Goal: Information Seeking & Learning: Stay updated

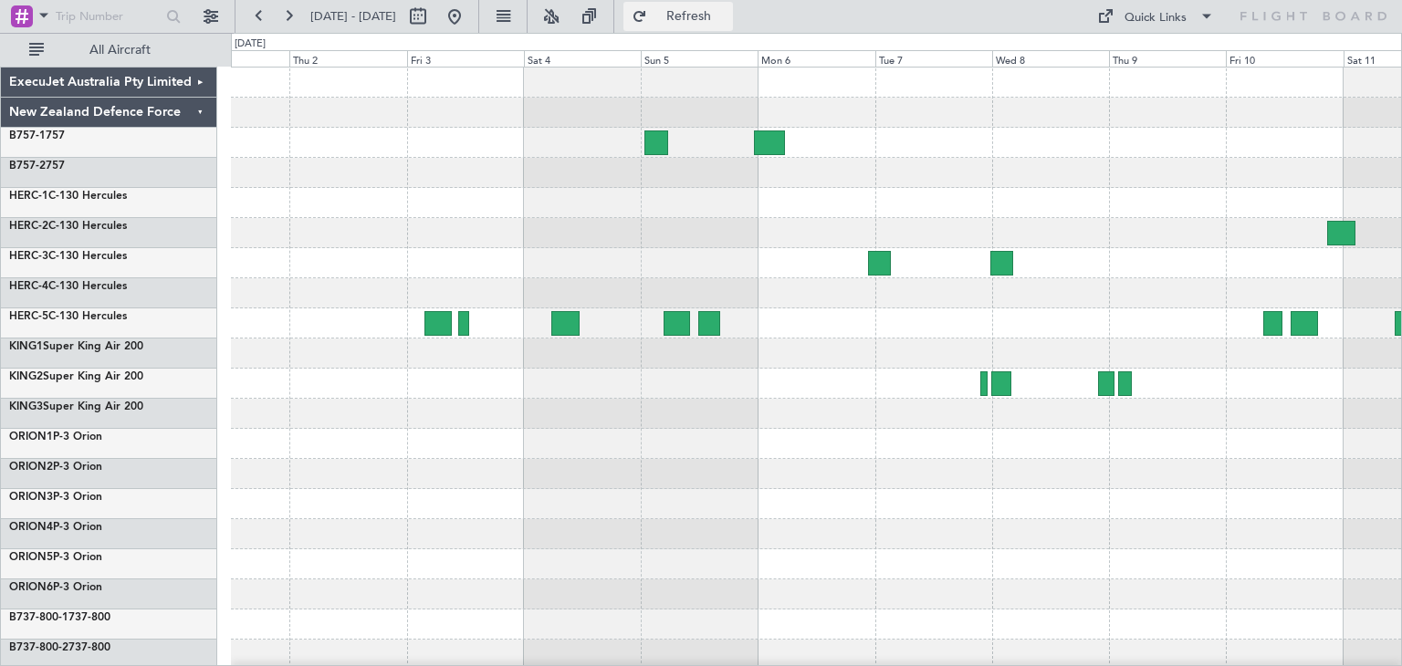
click at [733, 21] on button "Refresh" at bounding box center [678, 16] width 110 height 29
click at [720, 14] on span "Refresh" at bounding box center [689, 16] width 77 height 13
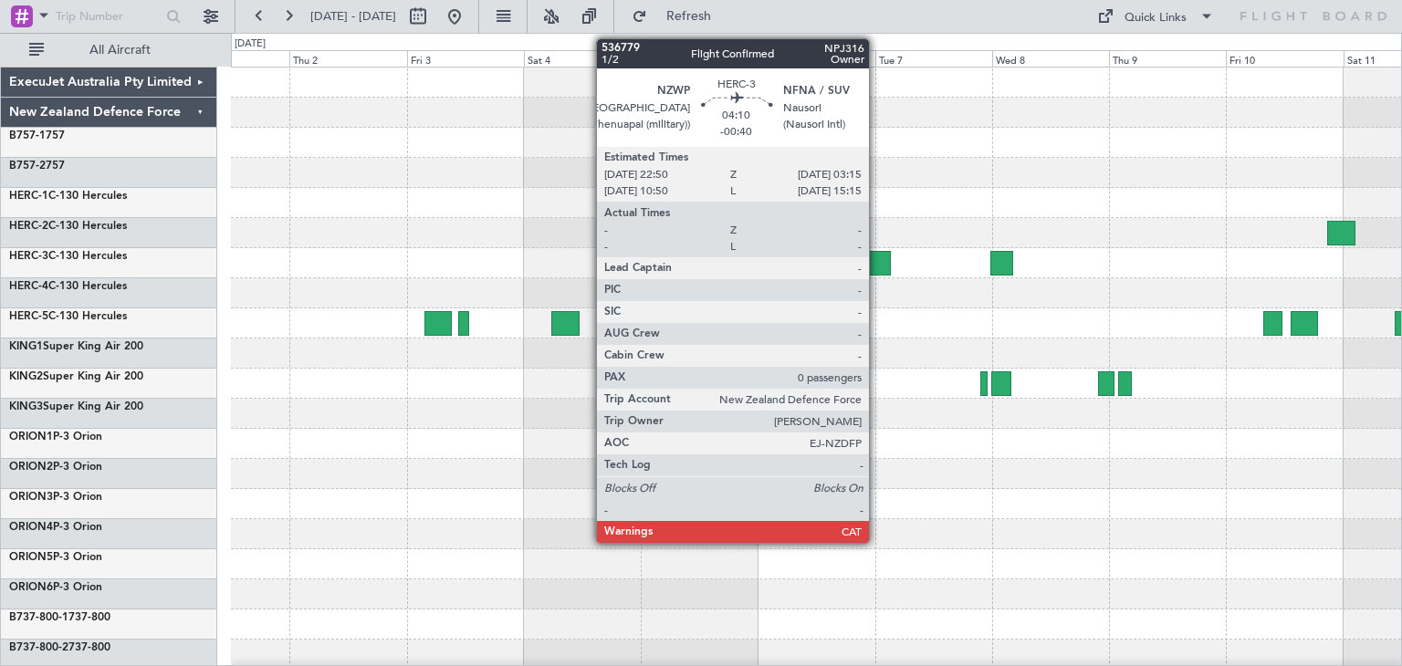
click at [877, 251] on div at bounding box center [879, 263] width 22 height 25
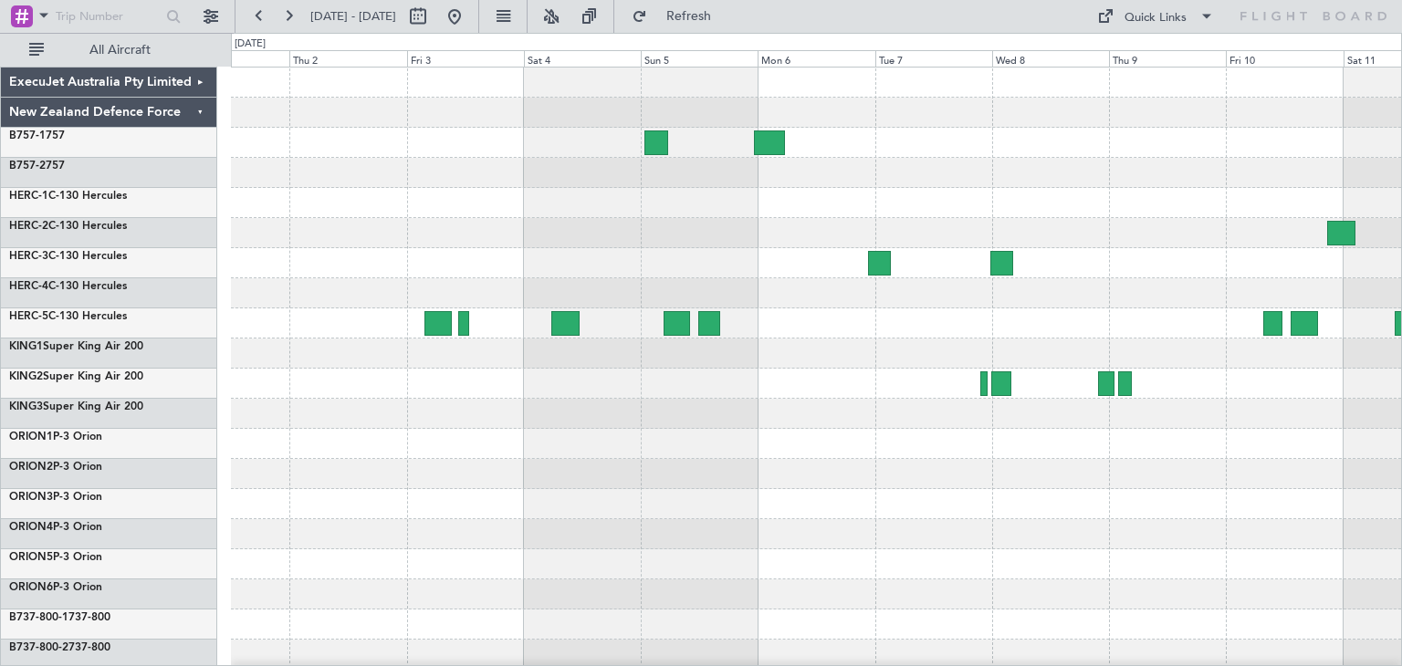
drag, startPoint x: 745, startPoint y: 12, endPoint x: 742, endPoint y: 34, distance: 22.1
click at [727, 12] on span "Refresh" at bounding box center [689, 16] width 77 height 13
click at [610, 526] on div at bounding box center [816, 534] width 1170 height 30
click at [712, 10] on span "Refresh" at bounding box center [689, 16] width 77 height 13
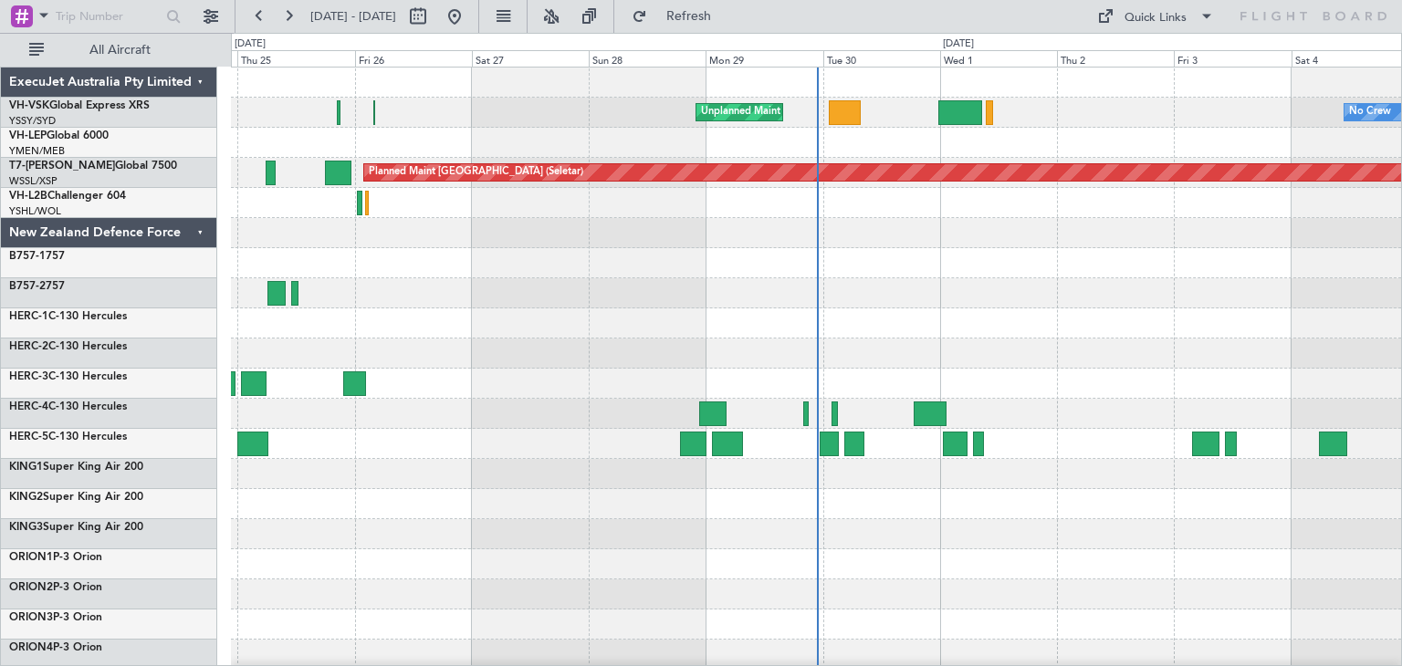
click at [201, 84] on div "ExecuJet Australia Pty Limited" at bounding box center [109, 83] width 216 height 30
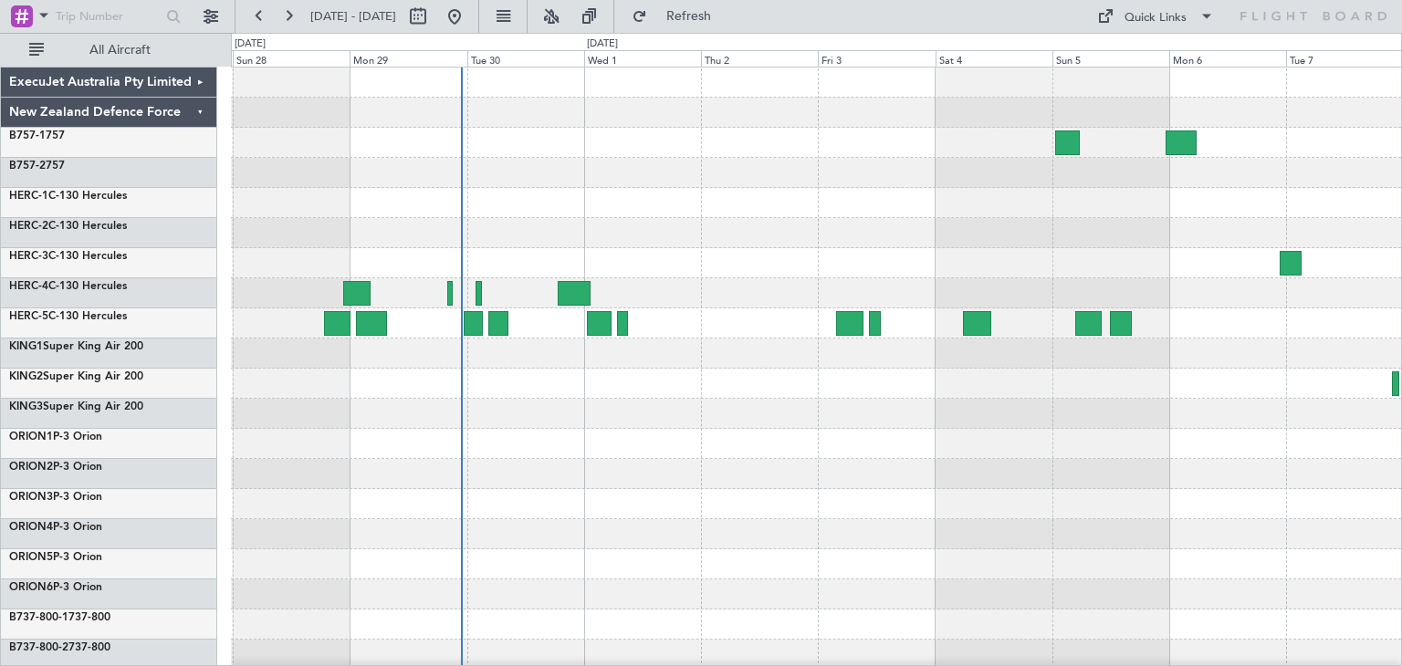
click at [657, 508] on div at bounding box center [816, 444] width 1170 height 753
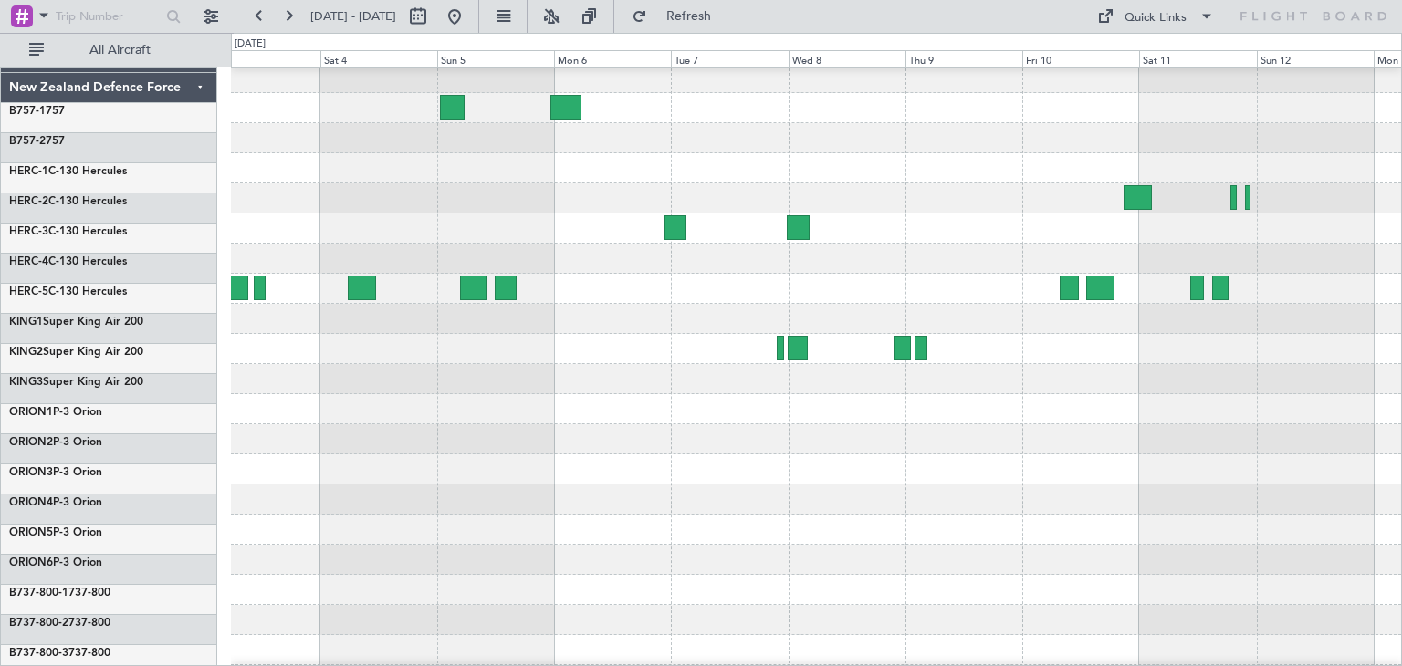
scroll to position [38, 0]
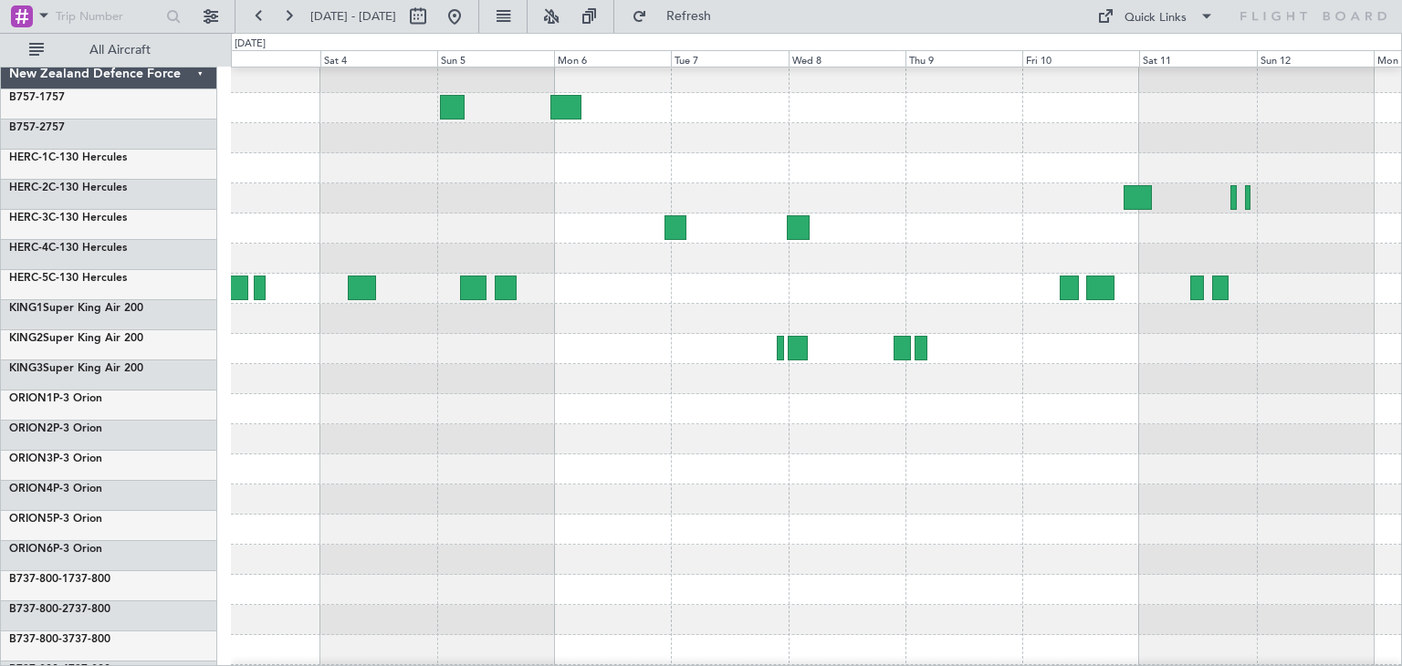
click at [404, 492] on div at bounding box center [816, 500] width 1170 height 30
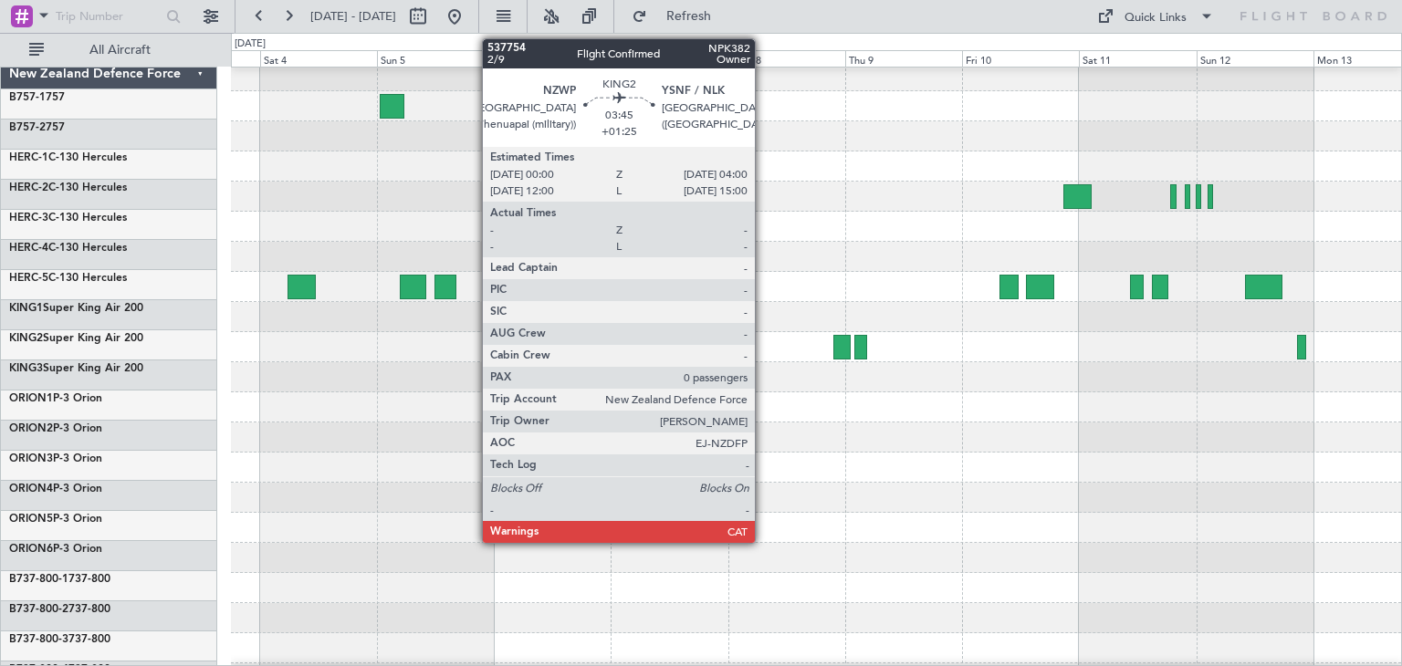
scroll to position [11, 0]
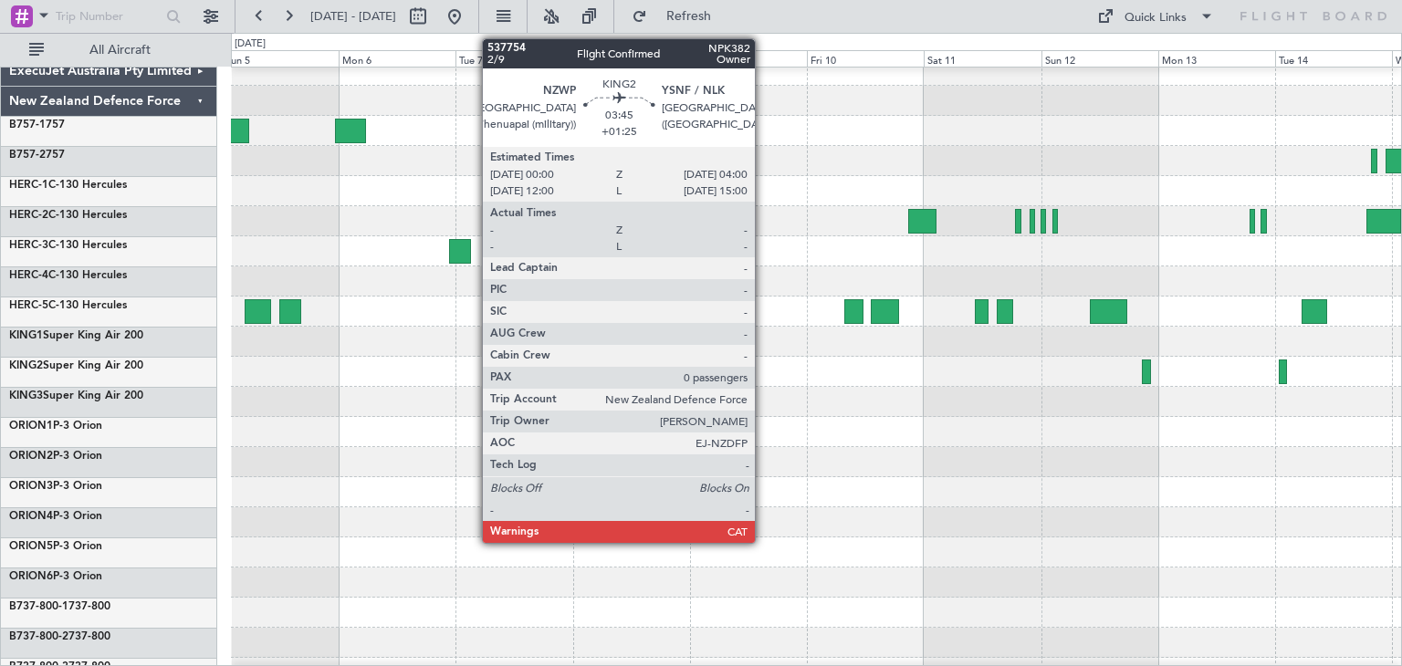
click at [912, 513] on div at bounding box center [816, 522] width 1170 height 30
click at [612, 594] on div at bounding box center [816, 583] width 1170 height 30
click at [419, 457] on div at bounding box center [816, 462] width 1170 height 30
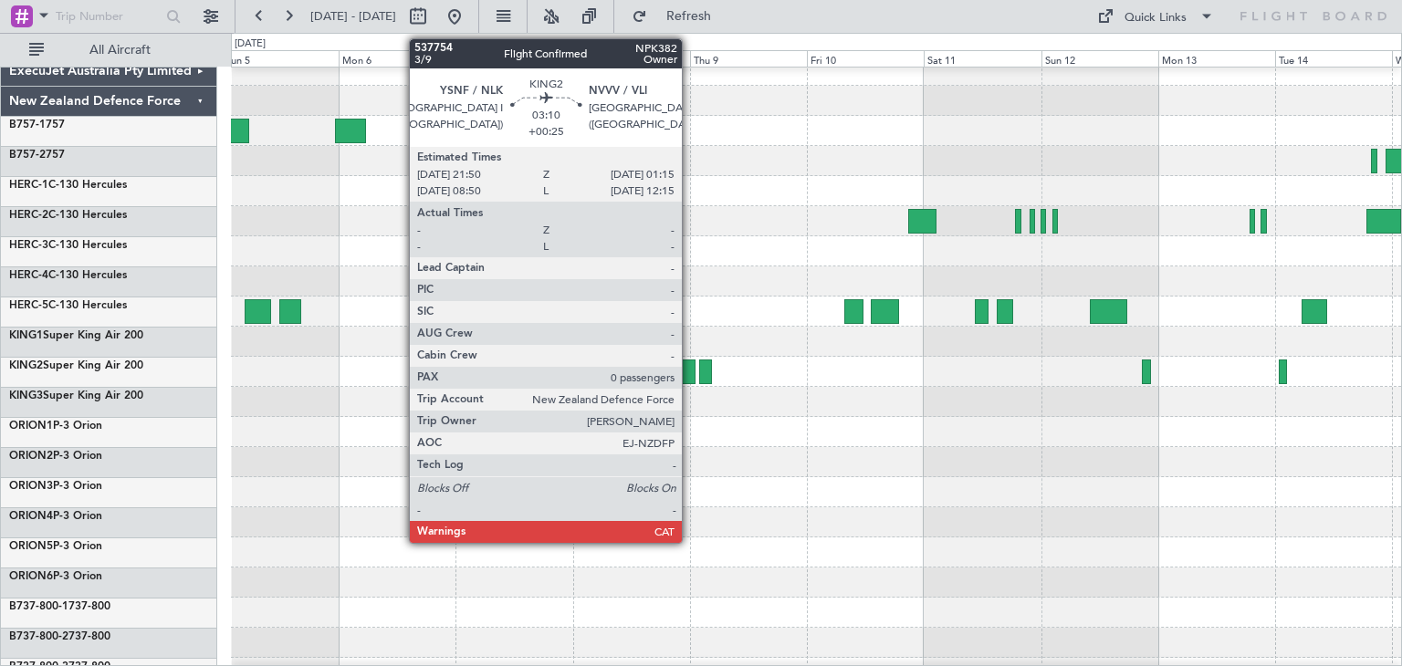
click at [690, 368] on div at bounding box center [686, 372] width 17 height 25
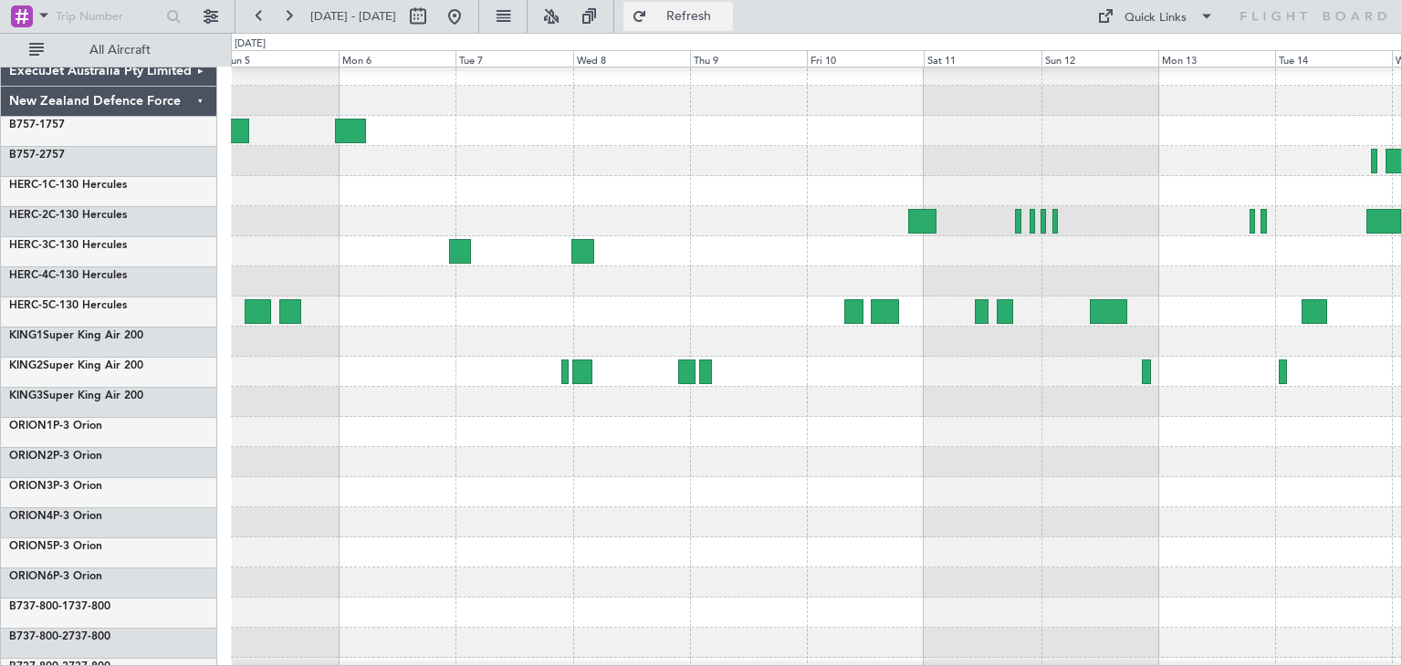
click at [727, 16] on span "Refresh" at bounding box center [689, 16] width 77 height 13
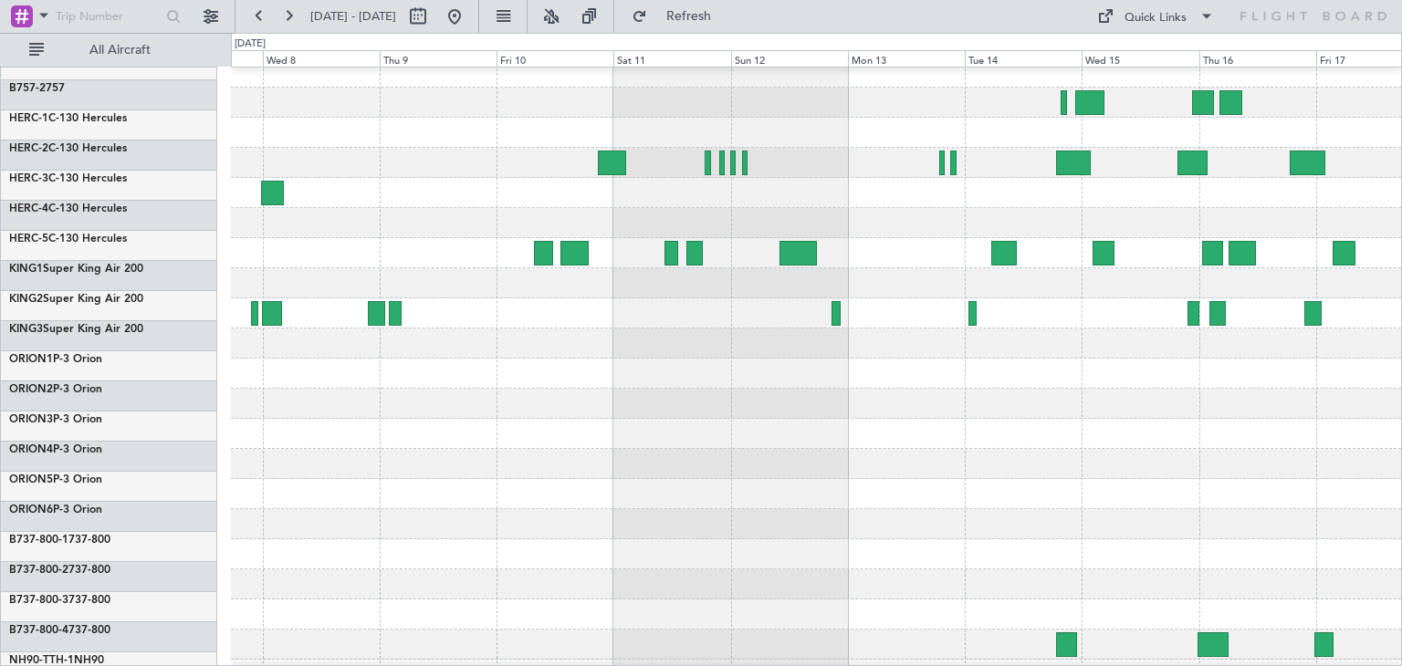
click at [768, 366] on div at bounding box center [816, 374] width 1170 height 30
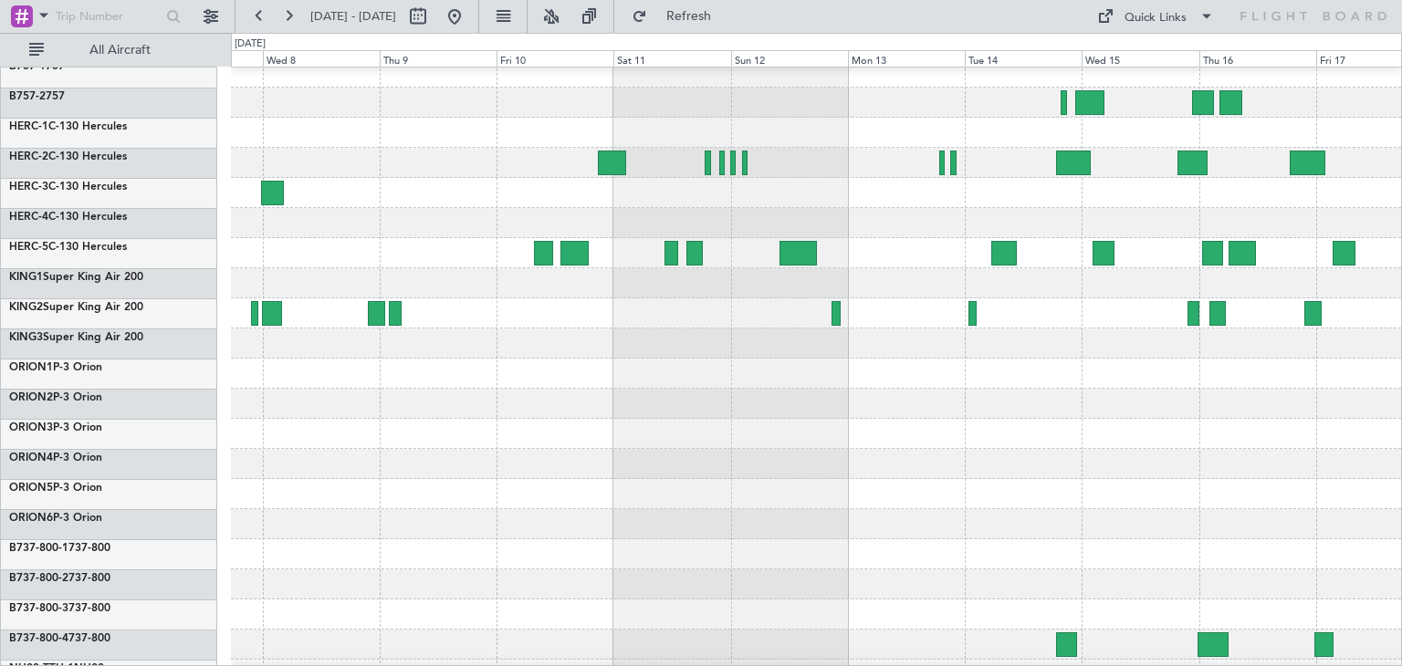
click at [1127, 544] on div at bounding box center [816, 554] width 1170 height 30
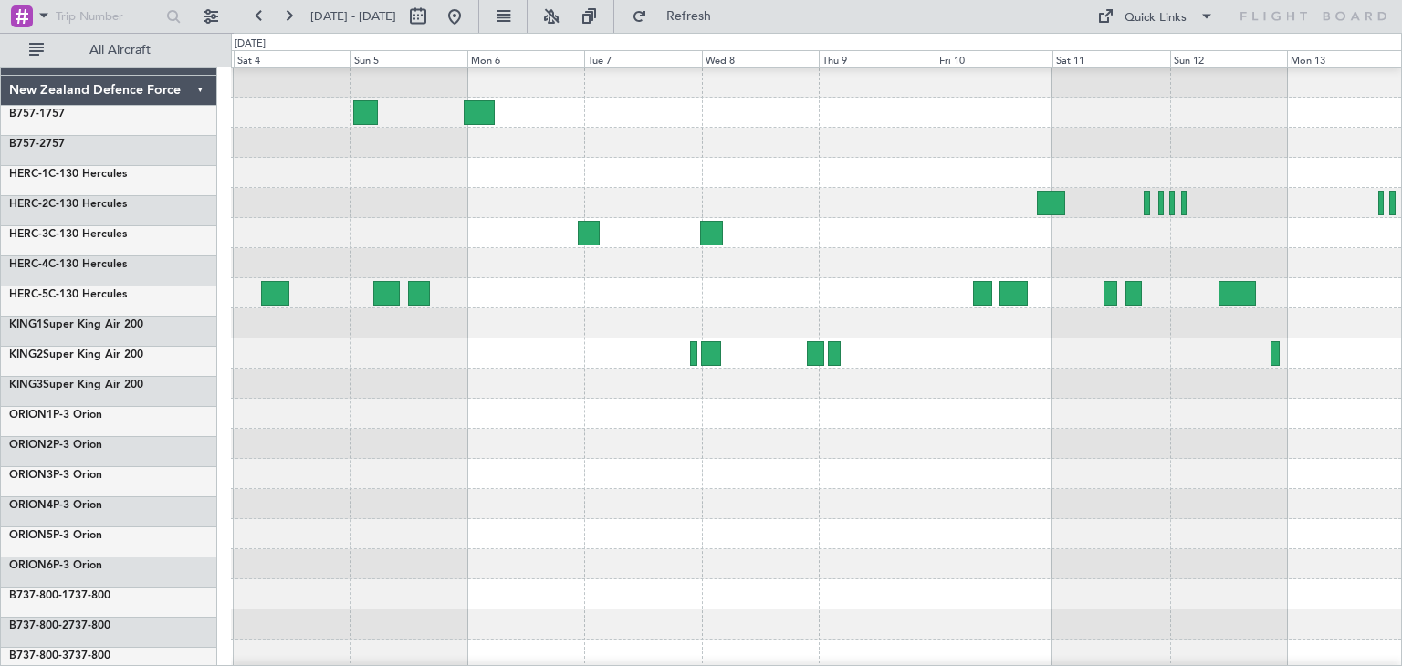
click at [1037, 519] on div at bounding box center [816, 504] width 1170 height 30
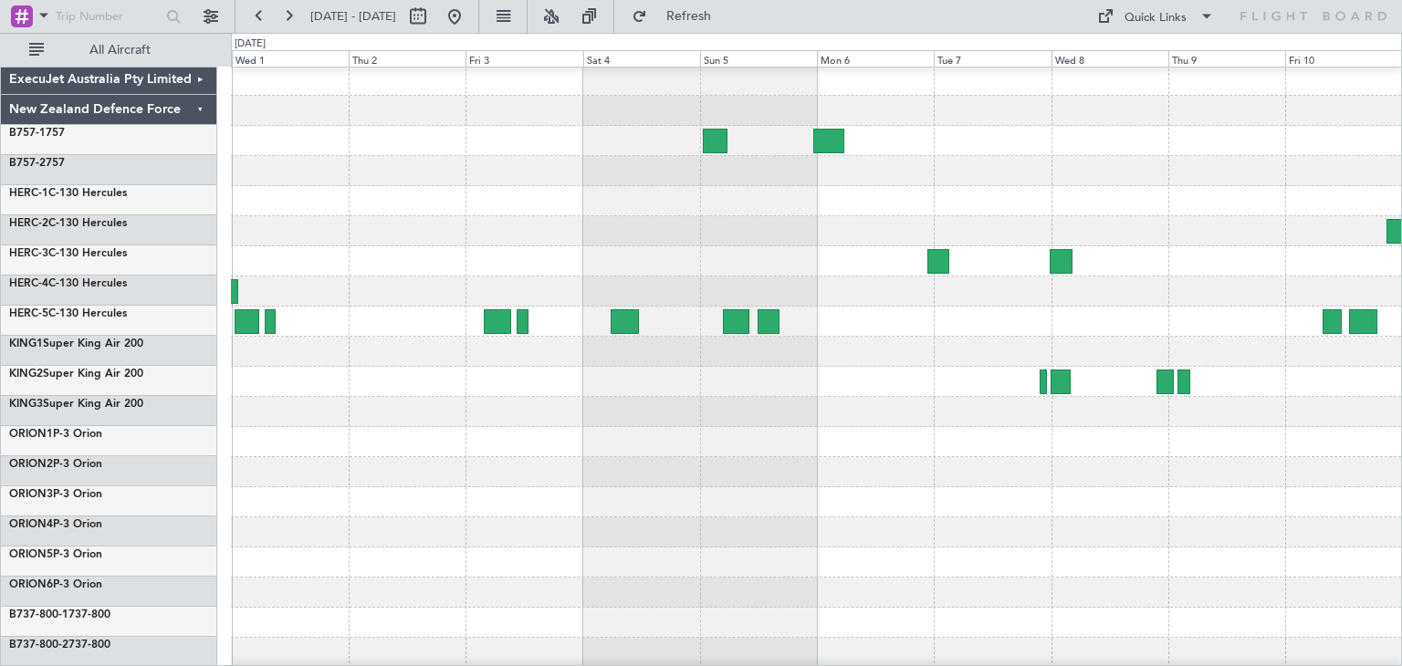
scroll to position [0, 0]
click at [1017, 567] on div at bounding box center [816, 563] width 1170 height 30
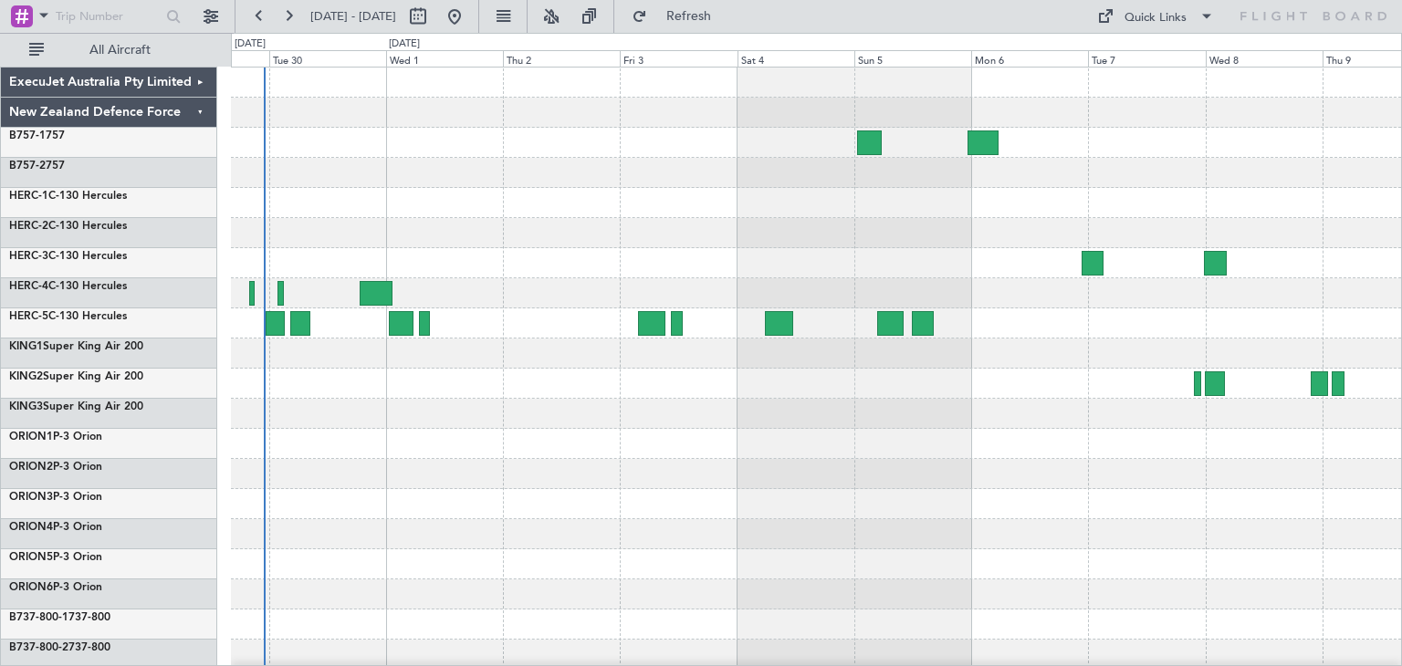
click at [488, 496] on div at bounding box center [816, 504] width 1170 height 30
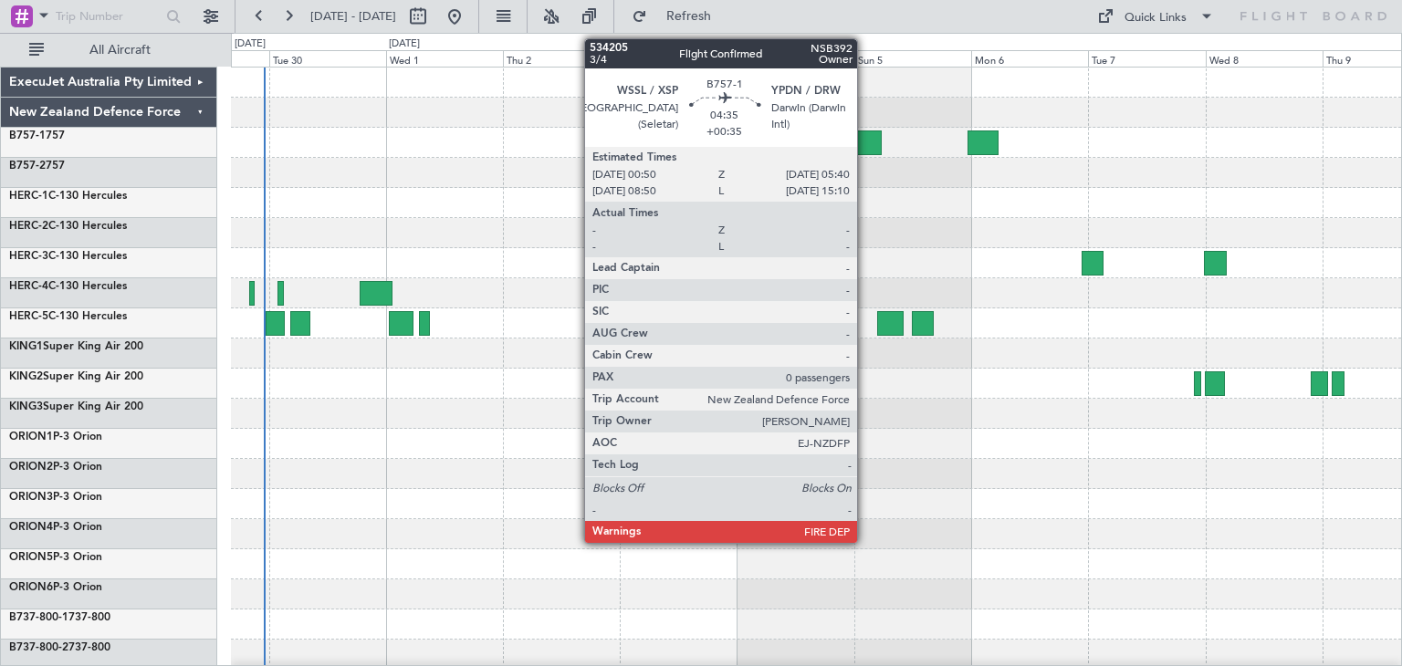
click at [865, 141] on div at bounding box center [869, 142] width 24 height 25
